Goal: Task Accomplishment & Management: Manage account settings

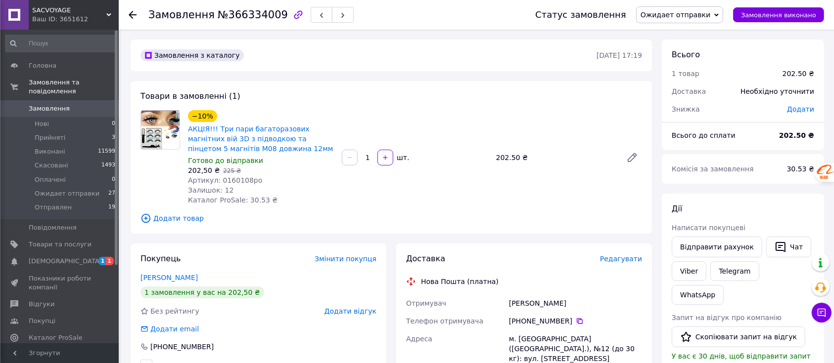
scroll to position [264, 0]
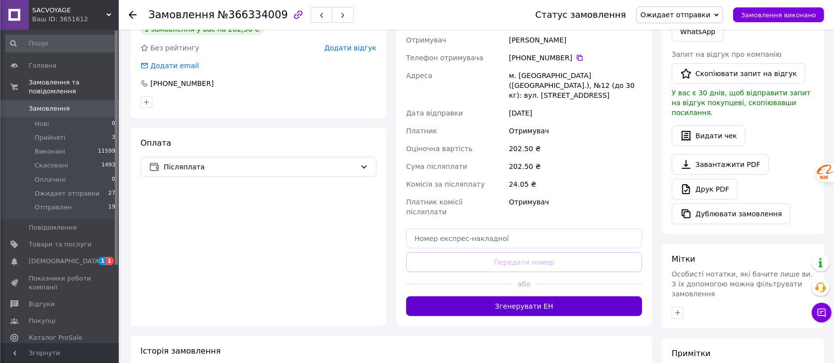
click at [541, 297] on button "Згенерувати ЕН" at bounding box center [524, 307] width 236 height 20
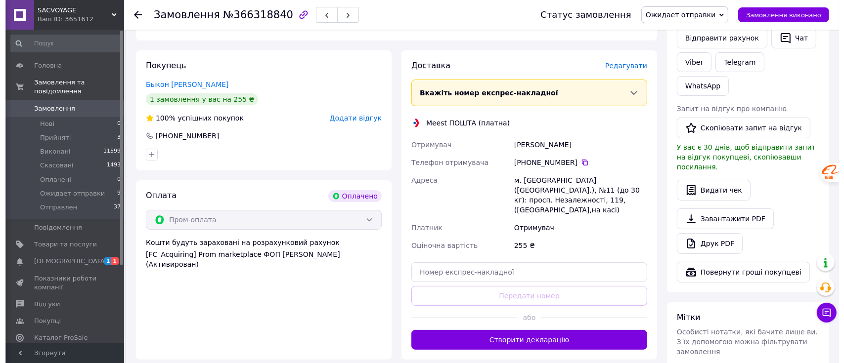
scroll to position [198, 0]
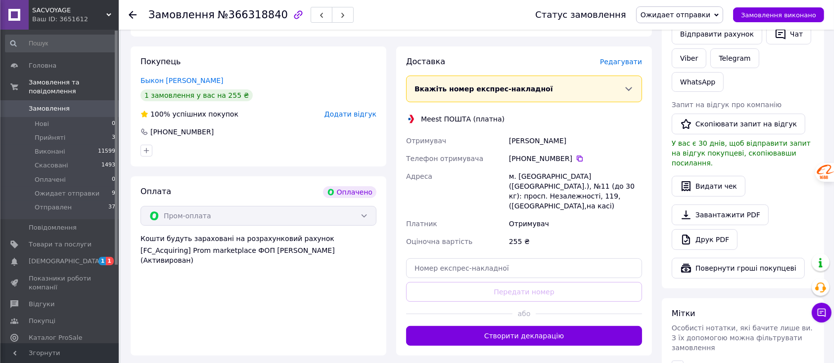
click at [619, 65] on span "Редагувати" at bounding box center [621, 62] width 42 height 8
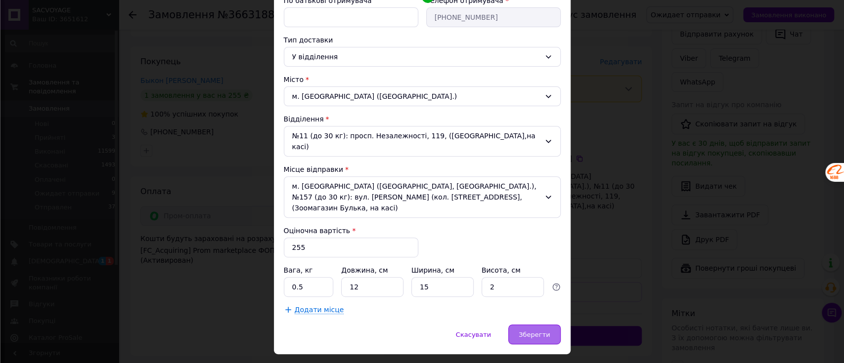
click at [523, 331] on span "Зберегти" at bounding box center [534, 334] width 31 height 7
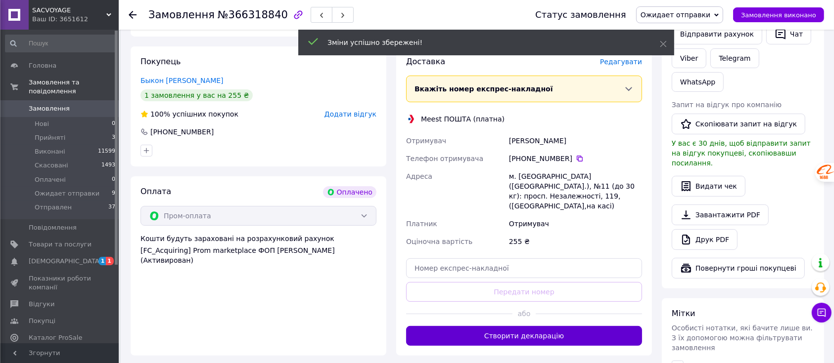
click at [559, 327] on button "Створити декларацію" at bounding box center [524, 336] width 236 height 20
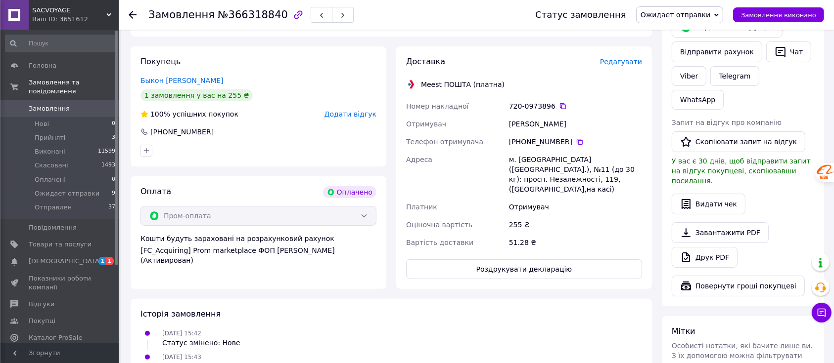
scroll to position [0, 0]
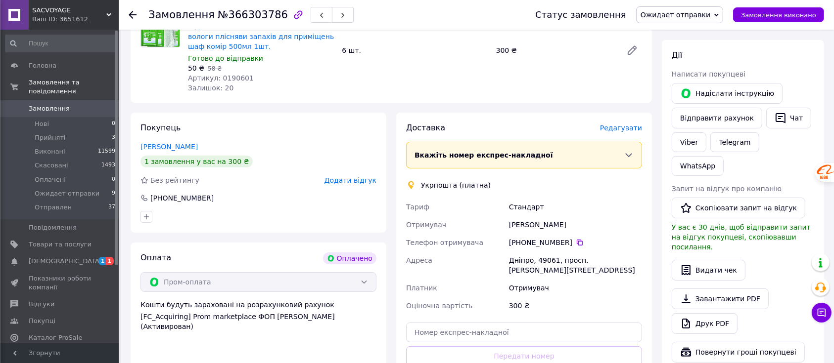
scroll to position [264, 0]
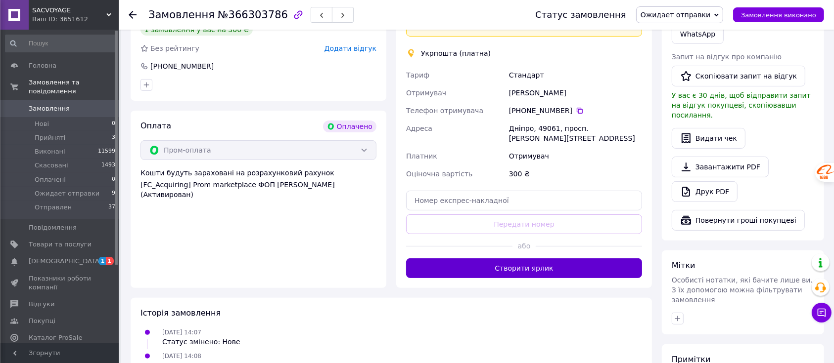
click at [555, 270] on button "Створити ярлик" at bounding box center [524, 269] width 236 height 20
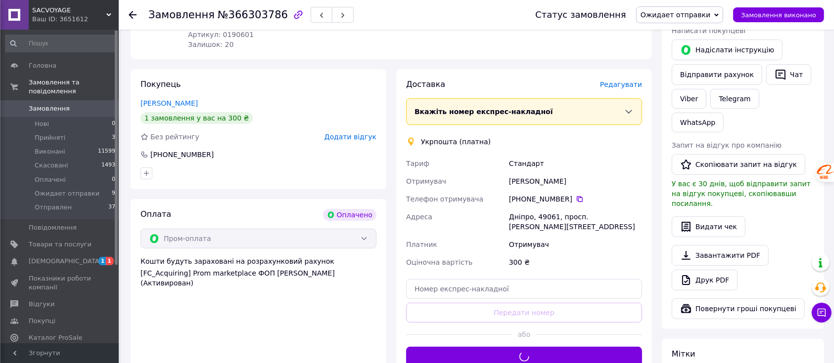
scroll to position [132, 0]
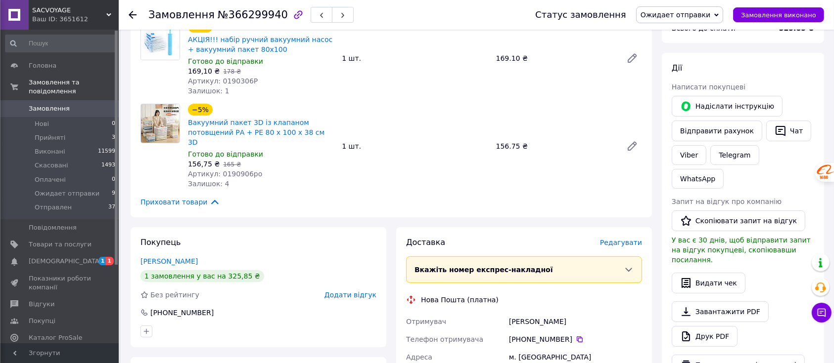
scroll to position [329, 0]
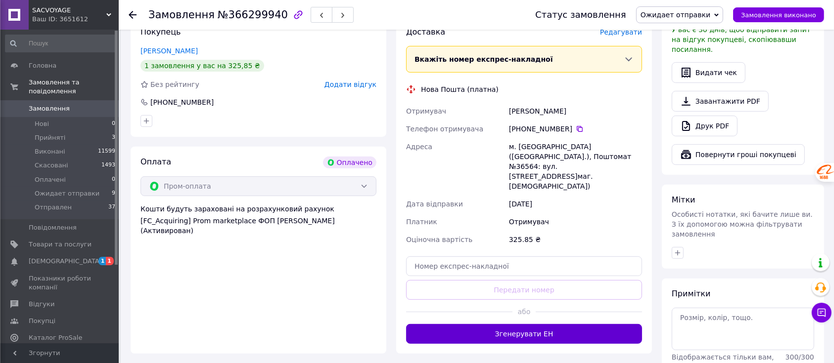
click at [546, 324] on button "Згенерувати ЕН" at bounding box center [524, 334] width 236 height 20
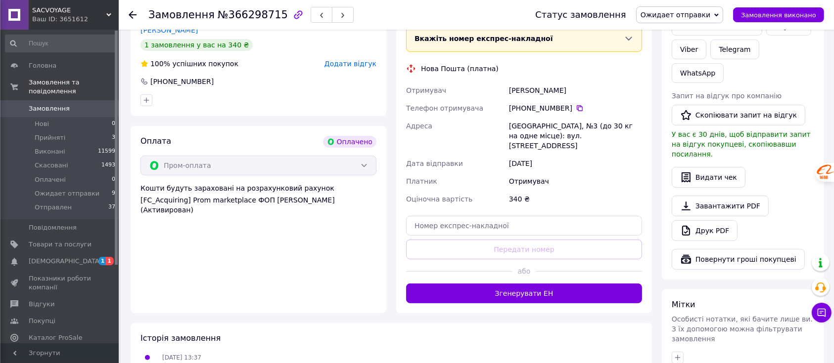
scroll to position [264, 0]
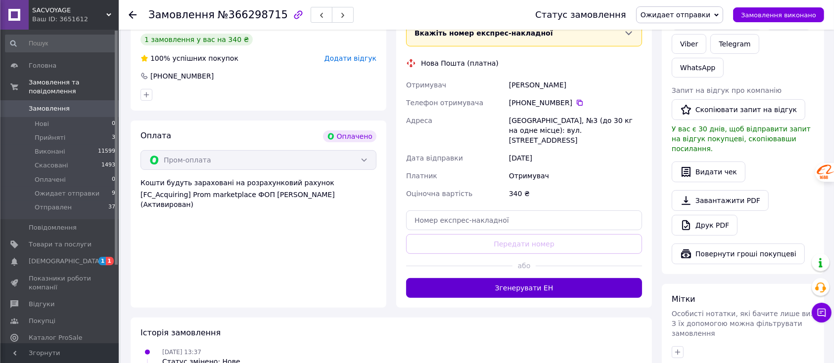
click at [527, 279] on button "Згенерувати ЕН" at bounding box center [524, 288] width 236 height 20
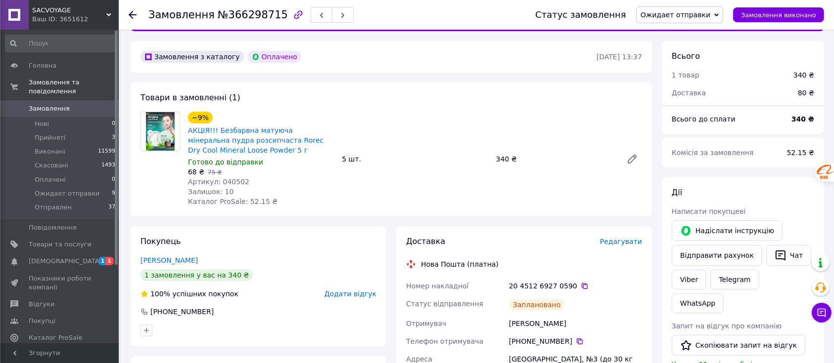
scroll to position [0, 0]
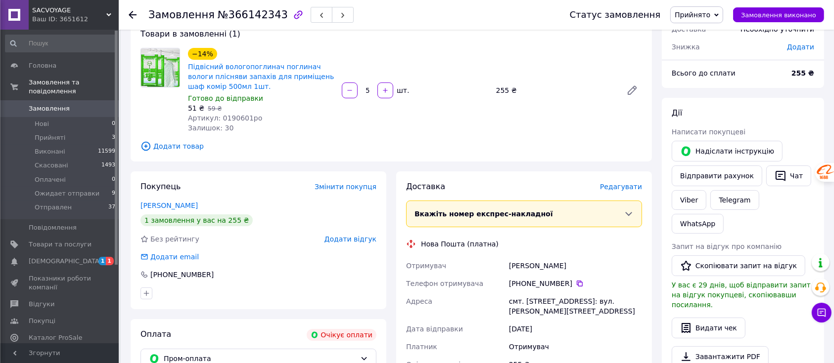
scroll to position [132, 0]
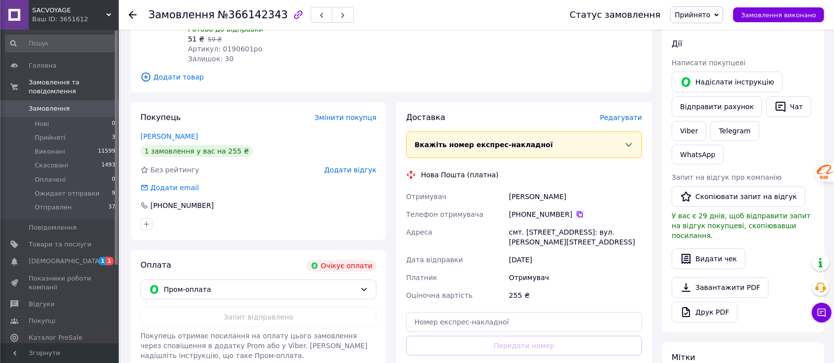
click at [576, 214] on icon at bounding box center [580, 215] width 8 height 8
click at [778, 105] on button "Чат" at bounding box center [788, 106] width 45 height 21
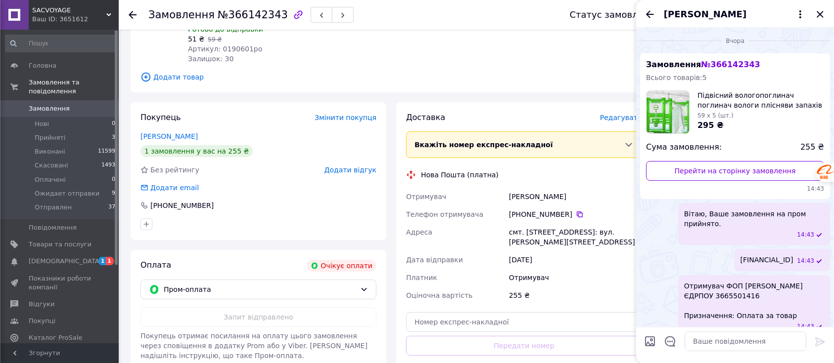
scroll to position [13, 0]
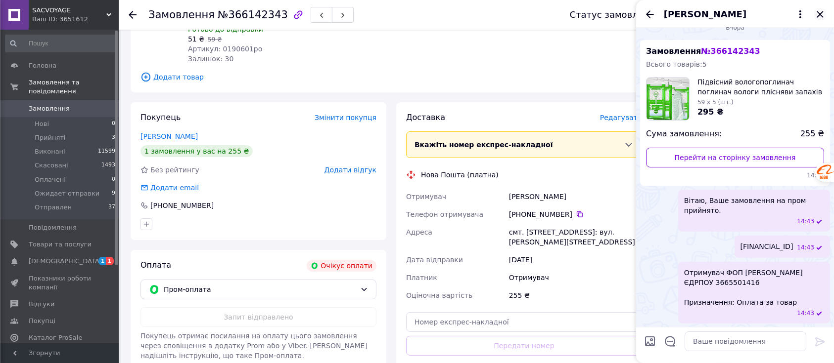
click at [820, 14] on icon "Закрити" at bounding box center [819, 14] width 6 height 6
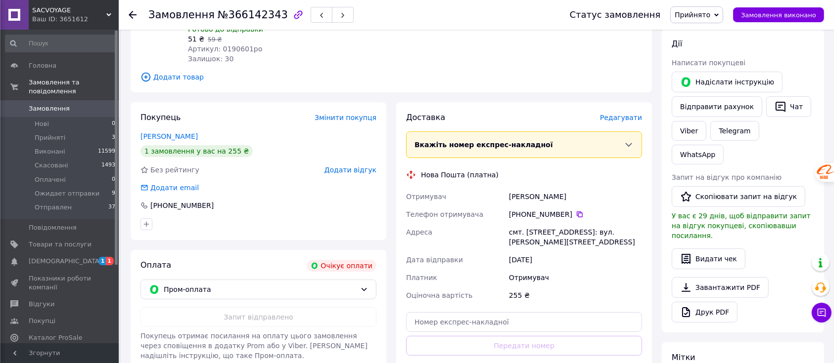
click at [708, 15] on span "Прийнято" at bounding box center [692, 15] width 36 height 8
click at [700, 48] on li "Скасовано" at bounding box center [707, 49] width 75 height 15
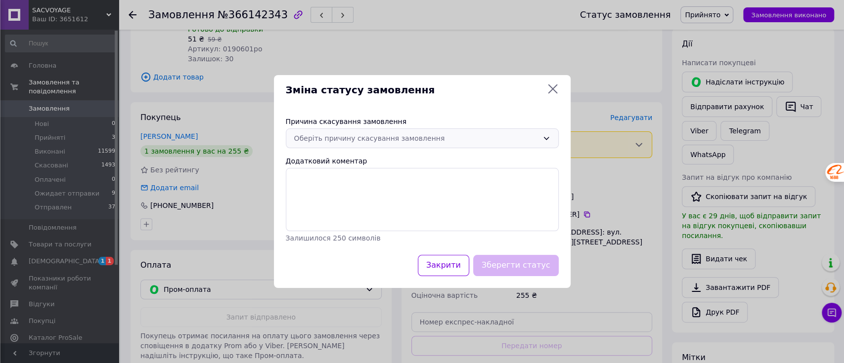
click at [350, 141] on div "Оберіть причину скасування замовлення" at bounding box center [416, 138] width 244 height 11
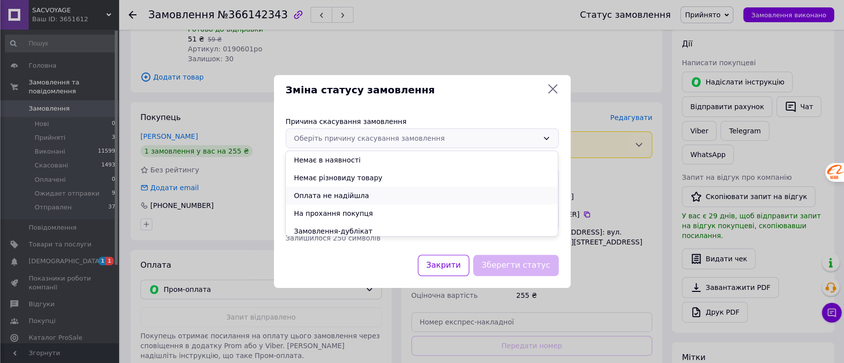
click at [343, 196] on li "Оплата не надійшла" at bounding box center [422, 196] width 272 height 18
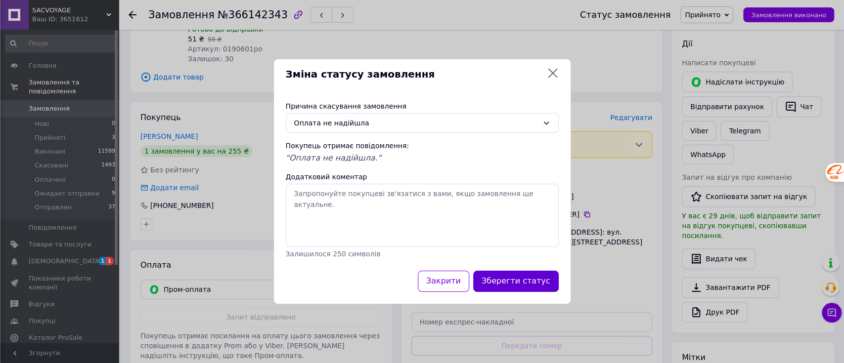
click at [540, 282] on button "Зберегти статус" at bounding box center [516, 281] width 86 height 21
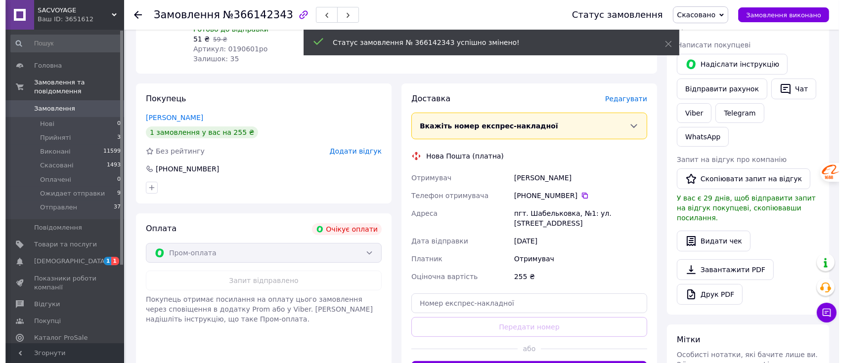
scroll to position [0, 0]
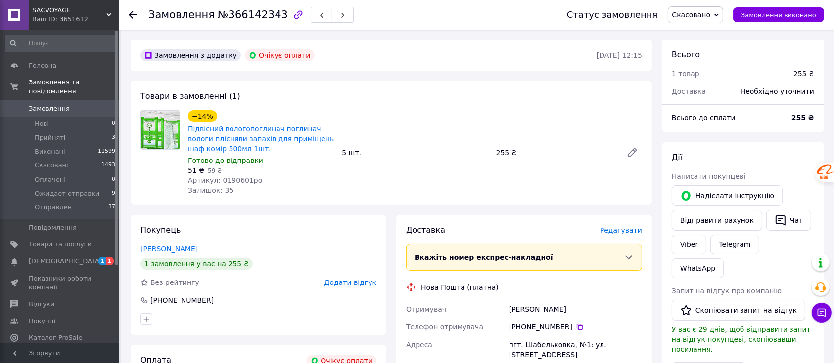
click at [361, 283] on span "Додати відгук" at bounding box center [350, 283] width 52 height 8
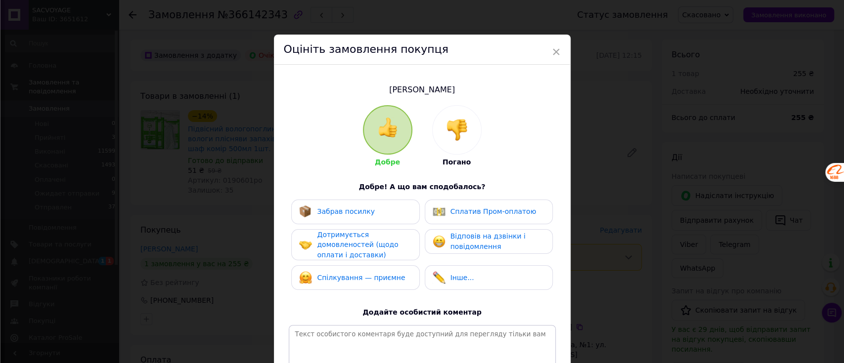
click at [453, 134] on img at bounding box center [457, 130] width 22 height 22
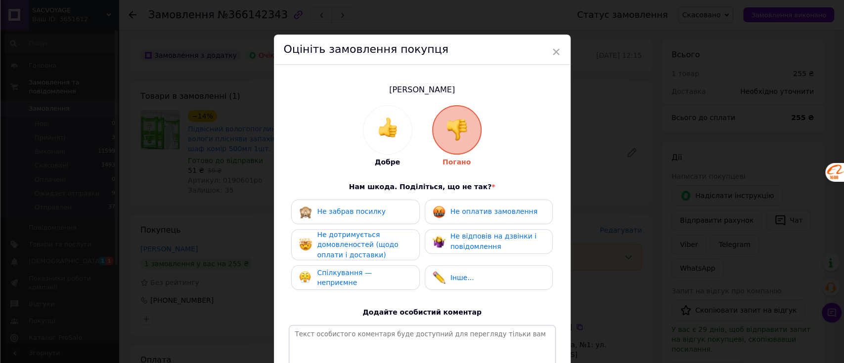
click at [444, 212] on div "Не оплатив замовлення" at bounding box center [485, 212] width 105 height 13
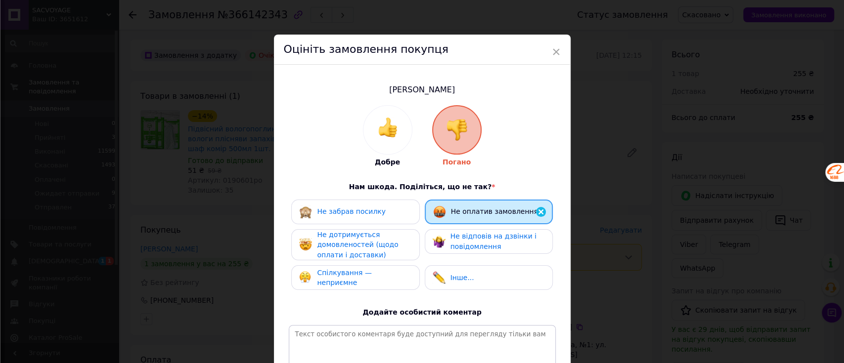
click at [465, 243] on span "Не відповів на дзвінки і повідомлення" at bounding box center [493, 241] width 86 height 18
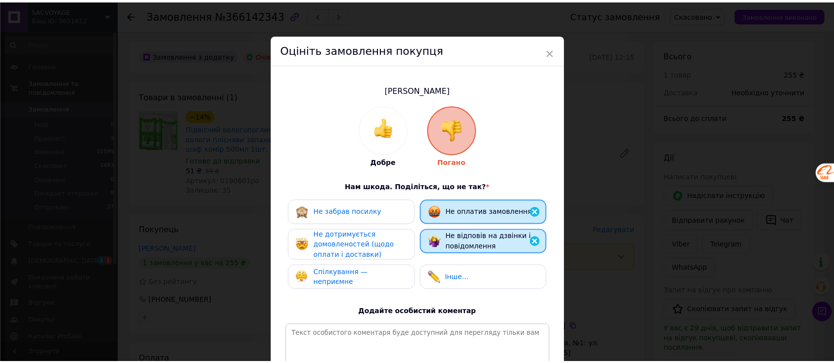
scroll to position [125, 0]
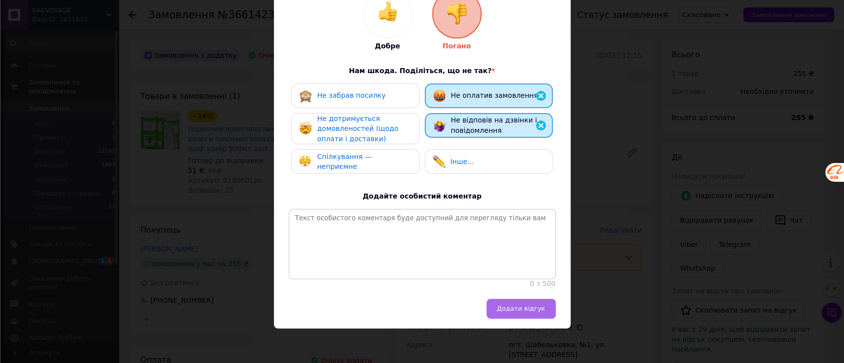
click at [529, 311] on span "Додати відгук" at bounding box center [521, 308] width 48 height 7
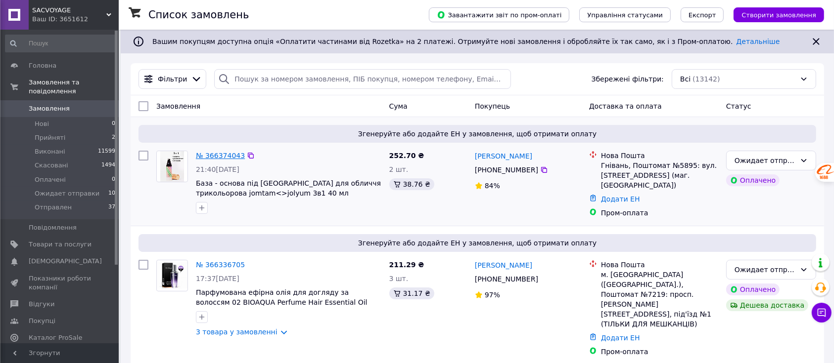
click at [221, 156] on link "№ 366374043" at bounding box center [220, 156] width 49 height 8
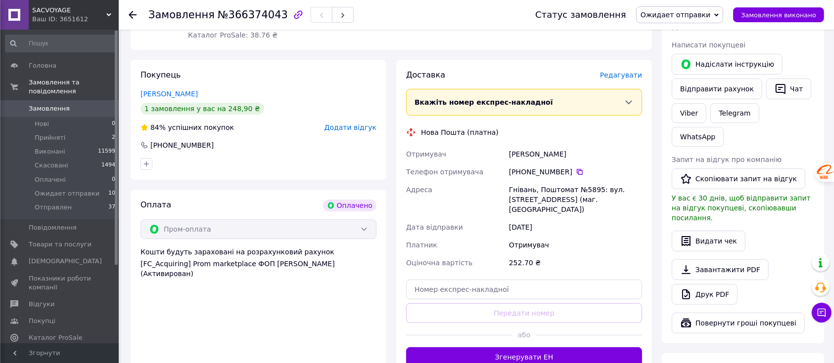
scroll to position [198, 0]
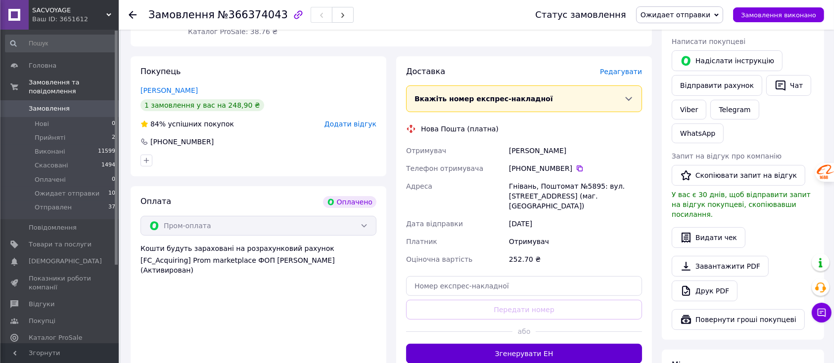
click at [542, 344] on button "Згенерувати ЕН" at bounding box center [524, 354] width 236 height 20
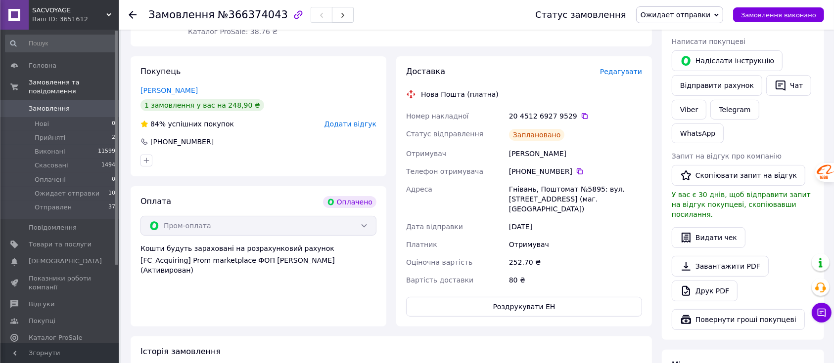
click at [132, 15] on use at bounding box center [133, 15] width 8 height 8
